Goal: Information Seeking & Learning: Learn about a topic

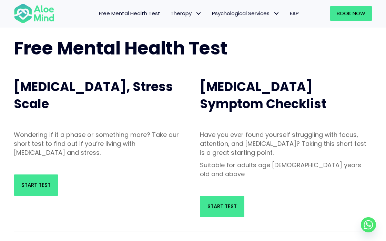
scroll to position [34, 0]
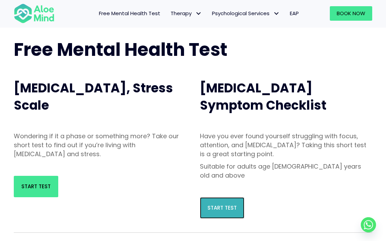
click at [223, 206] on link "Start Test" at bounding box center [222, 207] width 44 height 21
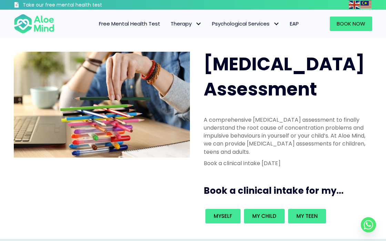
click at [142, 23] on span "Free Mental Health Test" at bounding box center [129, 23] width 61 height 7
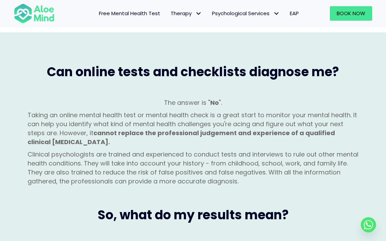
scroll to position [586, 0]
